Goal: Navigation & Orientation: Find specific page/section

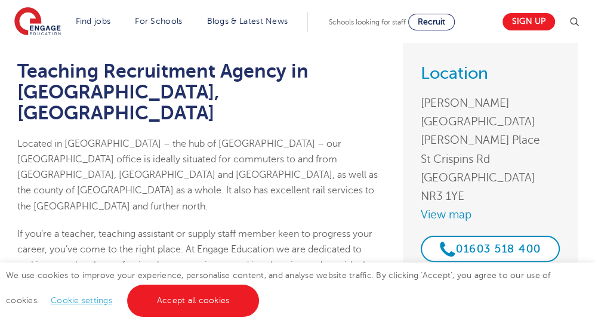
scroll to position [119, 0]
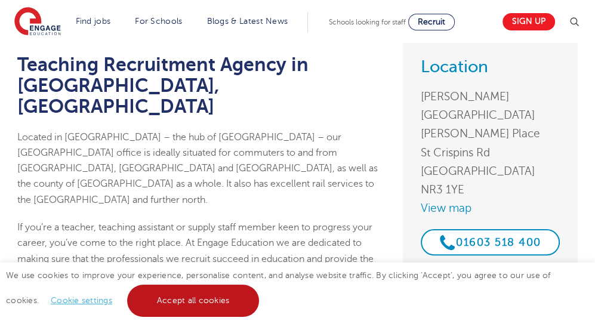
click at [203, 302] on link "Accept all cookies" at bounding box center [193, 300] width 132 height 32
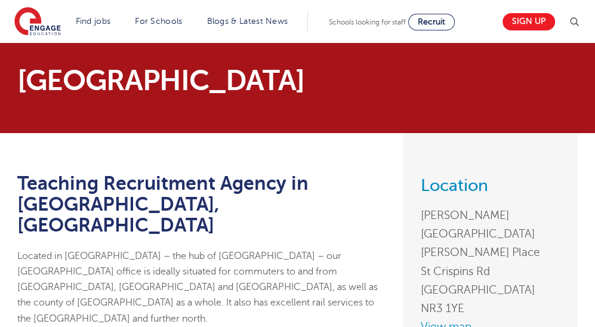
scroll to position [0, 0]
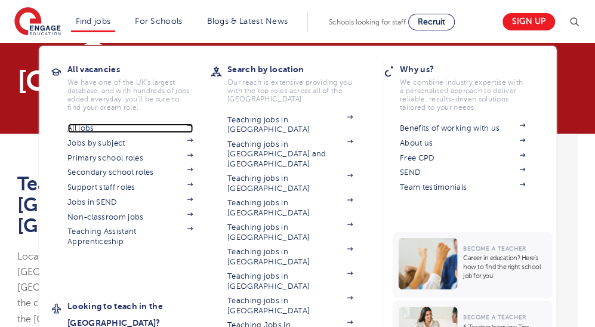
click at [91, 131] on link "All jobs" at bounding box center [129, 128] width 125 height 10
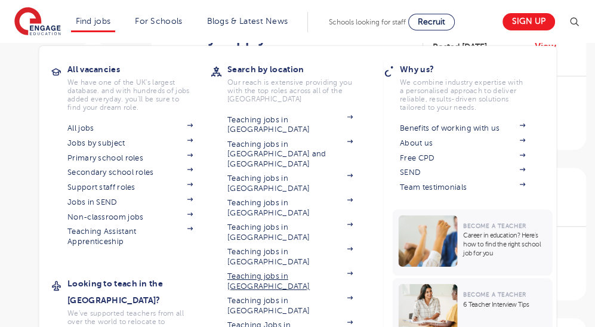
scroll to position [298, 0]
click at [284, 258] on section "Teaching jobs in Bradford Teaching jobs in Brighton and Hove Teaching jobs in B…" at bounding box center [298, 282] width 143 height 341
click at [109, 27] on li "Find jobs All vacancies We have one of the UK's largest database. and with hund…" at bounding box center [93, 22] width 45 height 20
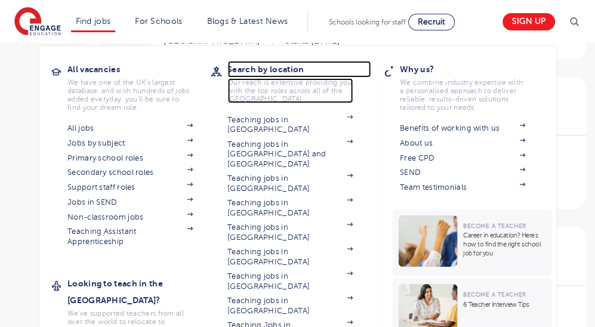
click at [254, 70] on h3 "Search by location" at bounding box center [298, 69] width 143 height 17
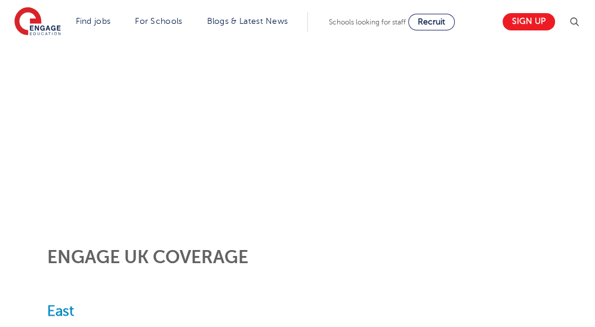
scroll to position [298, 0]
